Goal: Communication & Community: Answer question/provide support

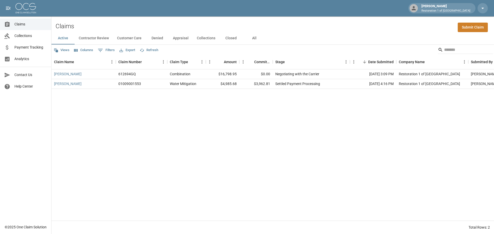
click at [125, 38] on button "Customer Care" at bounding box center [129, 38] width 33 height 12
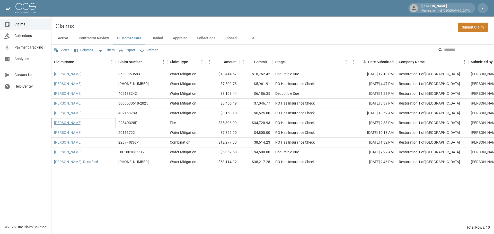
click at [71, 121] on link "[PERSON_NAME]" at bounding box center [68, 122] width 28 height 5
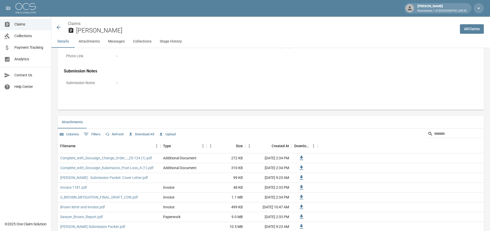
scroll to position [309, 0]
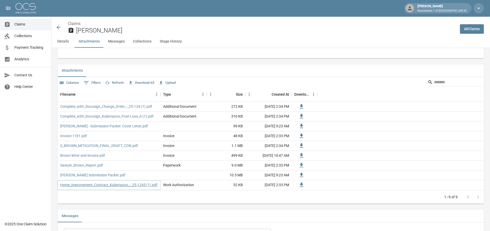
click at [105, 186] on link "Home_Improvement_Contract_Kalamazoo_-_25-1245 (1).pdf" at bounding box center [108, 184] width 97 height 5
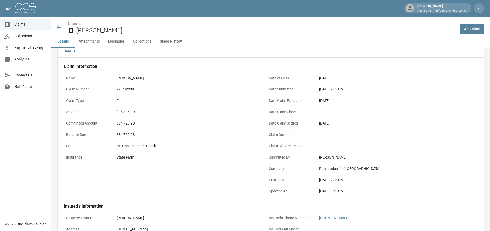
scroll to position [0, 0]
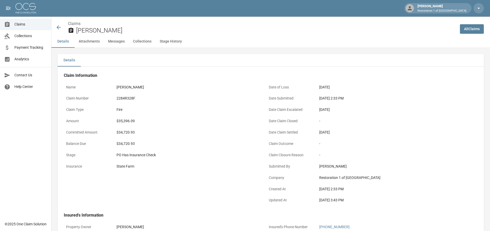
click at [59, 29] on icon at bounding box center [59, 27] width 4 height 4
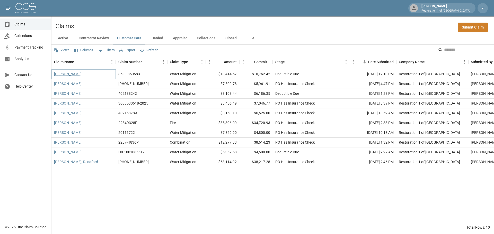
click at [64, 75] on link "[PERSON_NAME]" at bounding box center [68, 74] width 28 height 5
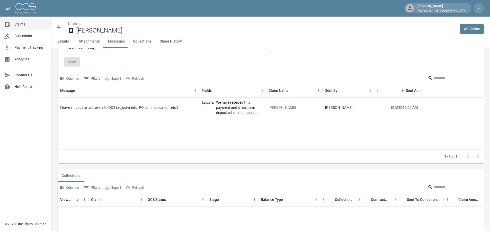
scroll to position [437, 0]
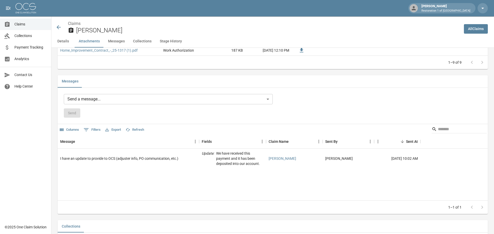
click at [122, 102] on body "[PERSON_NAME] Restoration 1 of Grand Rapids Claims Collections Payment Tracking…" at bounding box center [247, 18] width 494 height 911
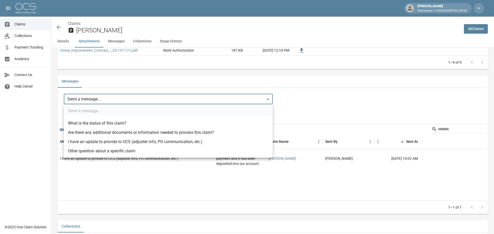
click at [93, 141] on li "I have an update to provide to OCS (adjuster info, PO communication, etc.)" at bounding box center [168, 141] width 209 height 9
type input "**********"
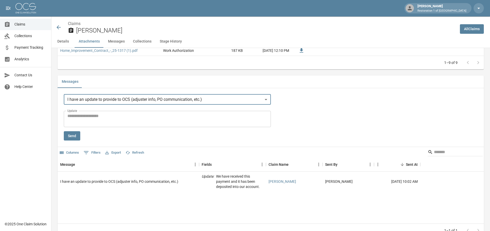
click at [94, 118] on textarea "Update" at bounding box center [167, 119] width 200 height 12
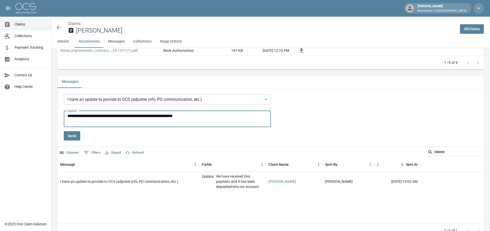
type textarea "**********"
click at [74, 131] on button "Send" at bounding box center [72, 136] width 16 height 10
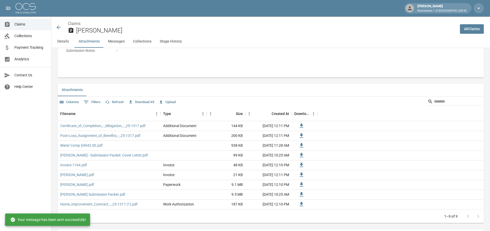
scroll to position [283, 0]
click at [57, 26] on icon at bounding box center [59, 27] width 6 height 6
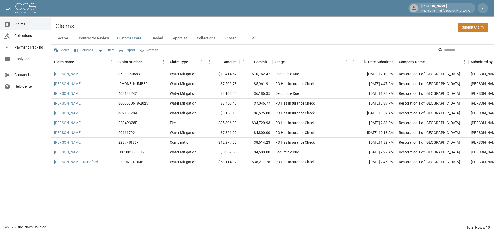
click at [252, 37] on button "All" at bounding box center [254, 38] width 23 height 12
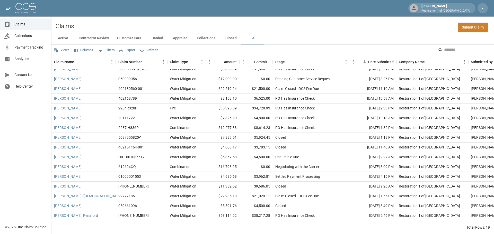
scroll to position [38, 0]
